Goal: Transaction & Acquisition: Purchase product/service

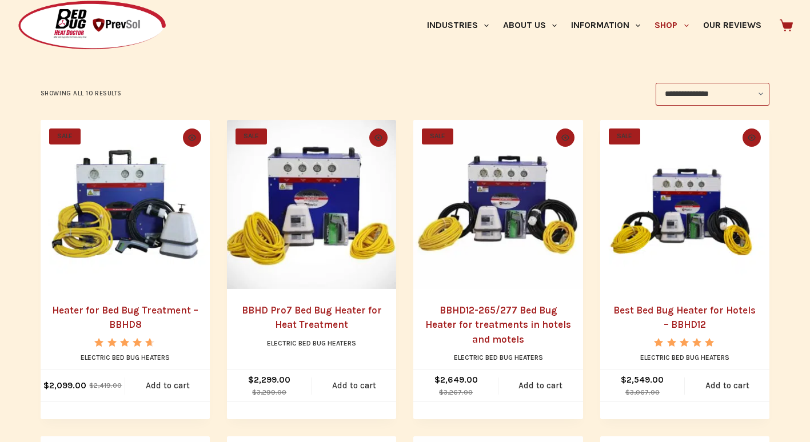
scroll to position [229, 0]
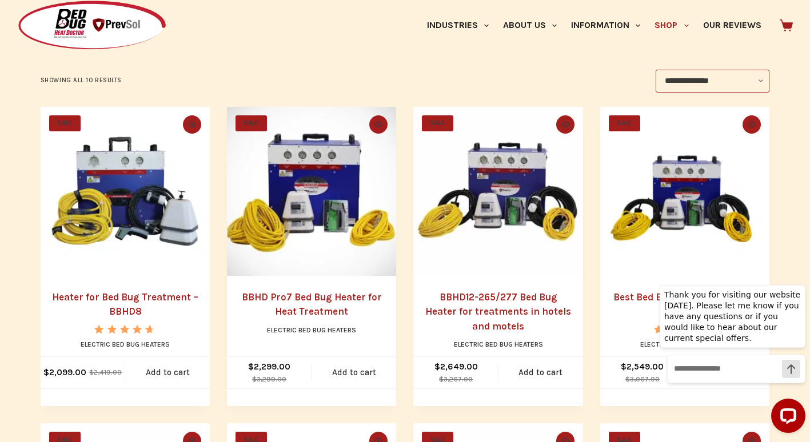
click at [663, 269] on img "Best Bed Bug Heater for Hotels - BBHD12" at bounding box center [684, 191] width 169 height 169
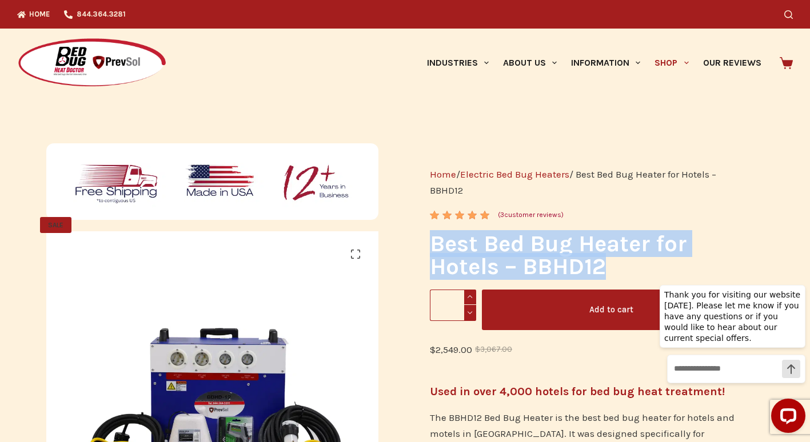
drag, startPoint x: 615, startPoint y: 261, endPoint x: 431, endPoint y: 248, distance: 184.5
click at [431, 248] on h1 "Best Bed Bug Heater for Hotels – BBHD12" at bounding box center [585, 256] width 311 height 46
drag, startPoint x: 431, startPoint y: 248, endPoint x: 446, endPoint y: 253, distance: 15.7
copy h1 "Best Bed Bug Heater for Hotels – BBHD12"
